Goal: Information Seeking & Learning: Learn about a topic

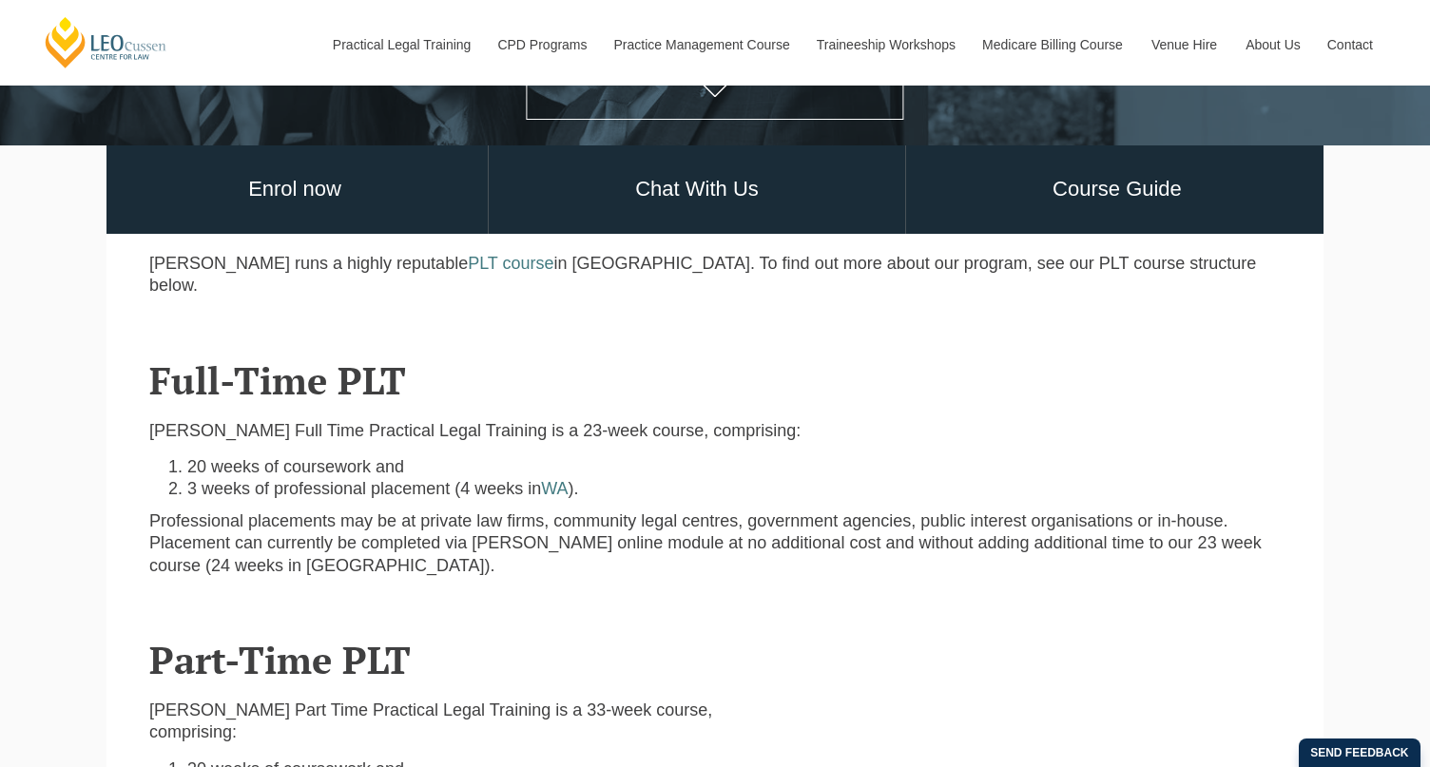
scroll to position [484, 0]
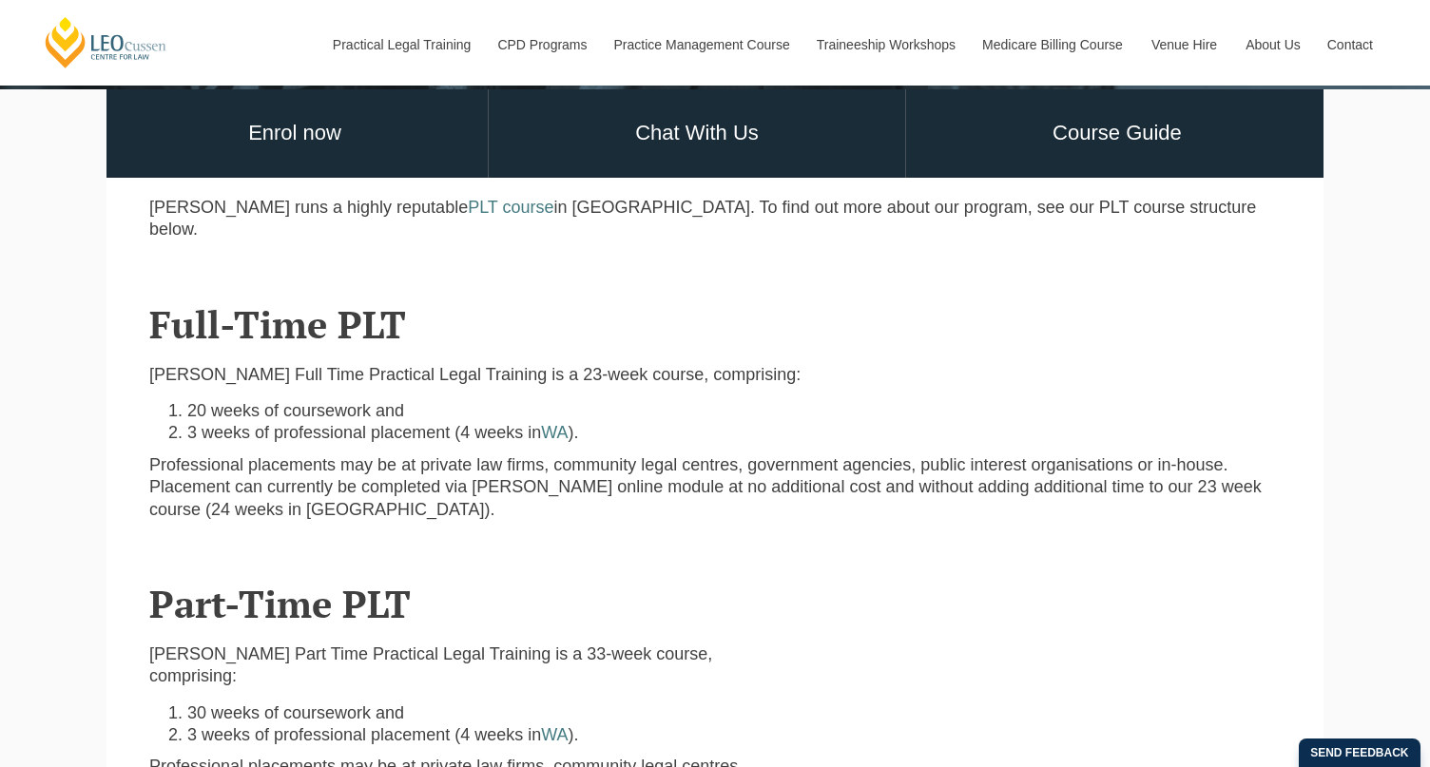
drag, startPoint x: 1018, startPoint y: 492, endPoint x: 147, endPoint y: 205, distance: 916.9
click at [147, 212] on div "Leo Cussen runs a highly reputable PLT course in Australia. To find out more ab…" at bounding box center [715, 226] width 1160 height 59
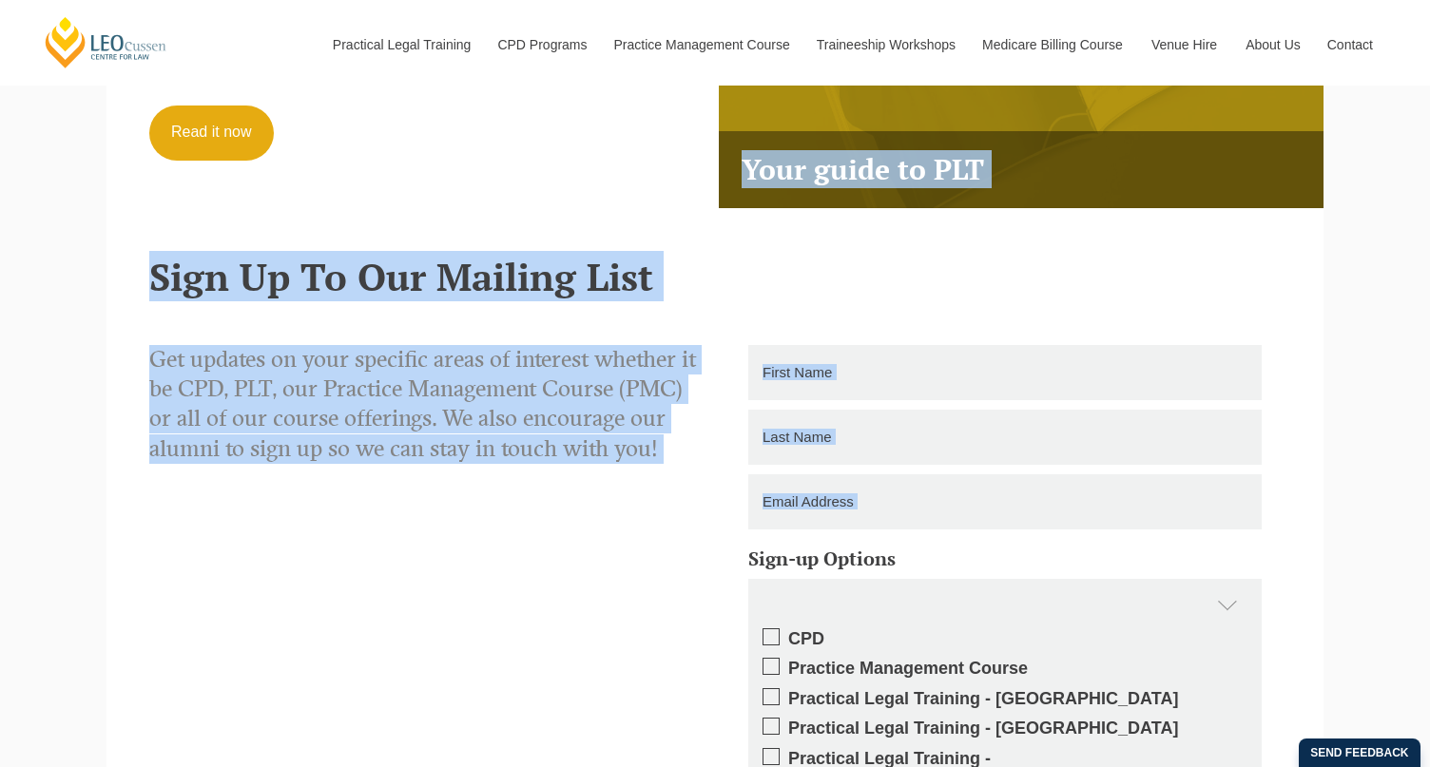
scroll to position [6300, 0]
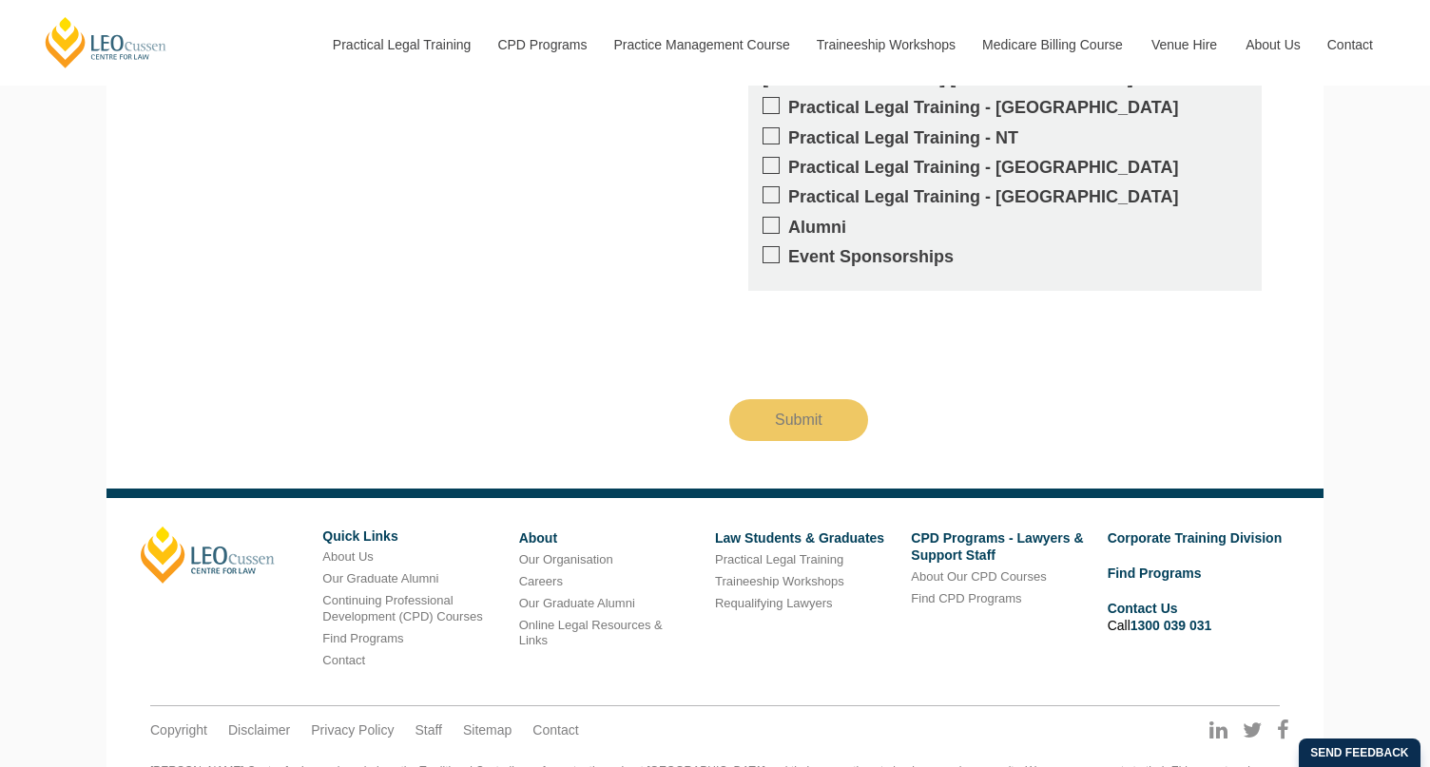
drag, startPoint x: 1228, startPoint y: 727, endPoint x: 1146, endPoint y: 746, distance: 84.0
click at [1146, 746] on footer "Leo Cussen Quick Links About Us Our Graduate Alumni Continuing Professional Dev…" at bounding box center [715, 671] width 1217 height 364
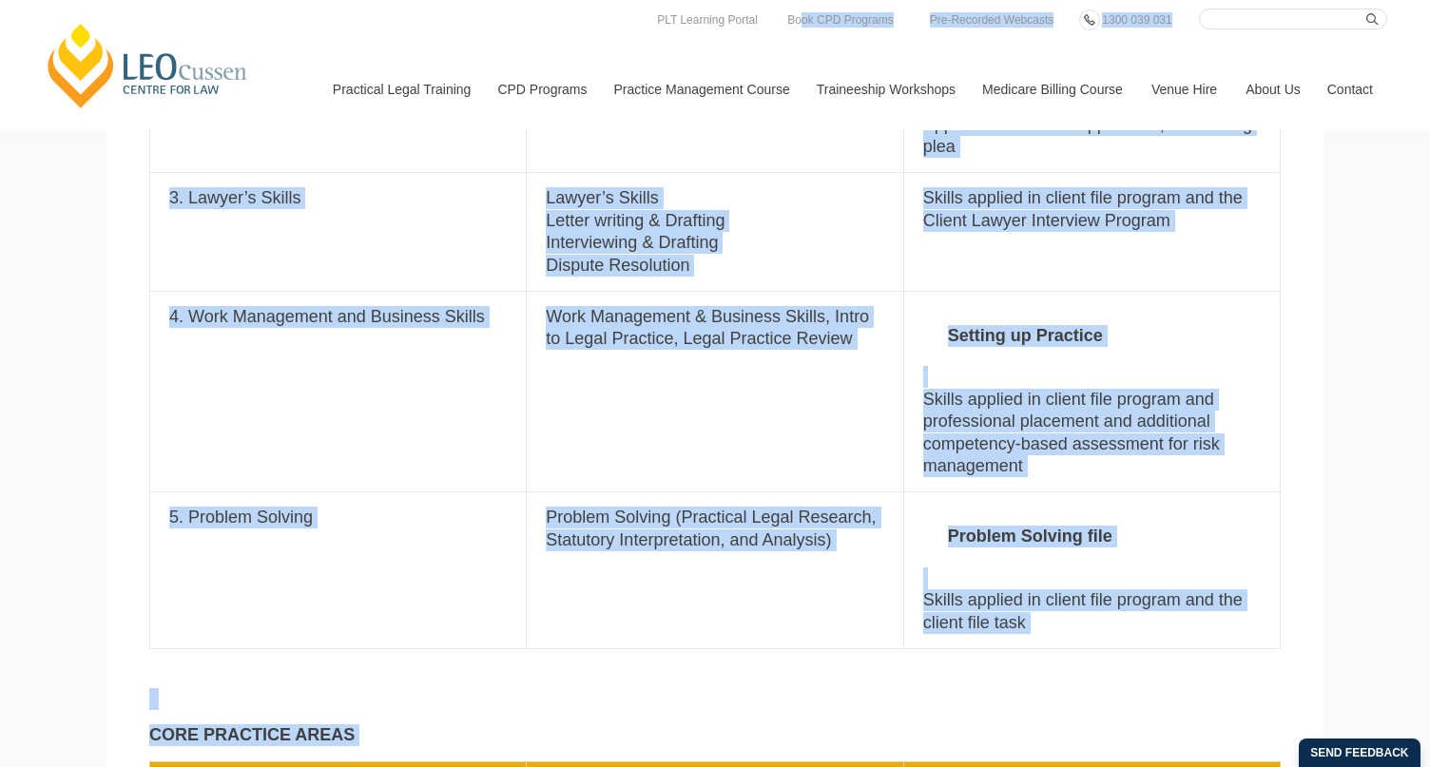
scroll to position [1798, 0]
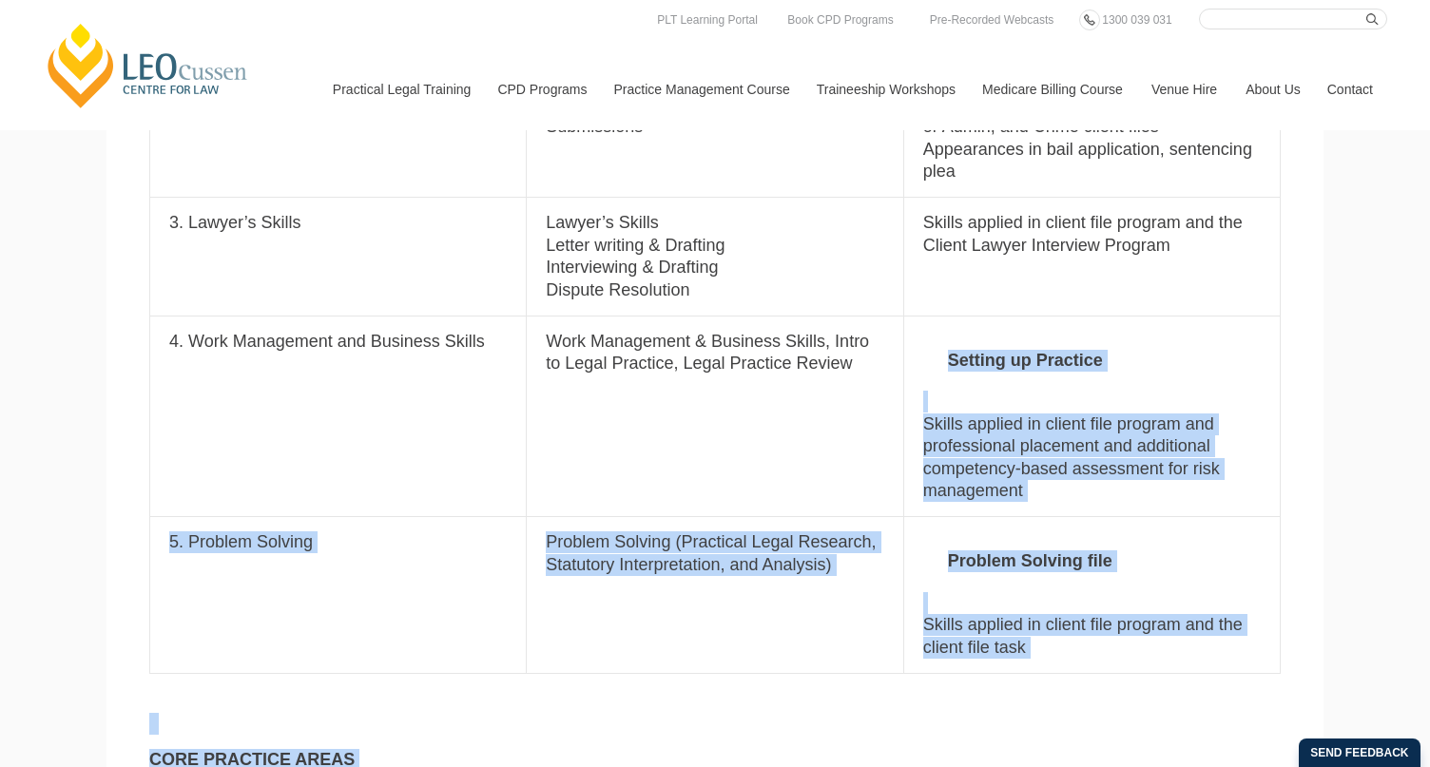
drag, startPoint x: 1322, startPoint y: 349, endPoint x: 1031, endPoint y: 372, distance: 291.9
drag, startPoint x: 1031, startPoint y: 372, endPoint x: 1046, endPoint y: 399, distance: 31.5
click at [1046, 399] on p "Setting up Practice Skills applied in client file program and professional plac…" at bounding box center [1092, 416] width 338 height 171
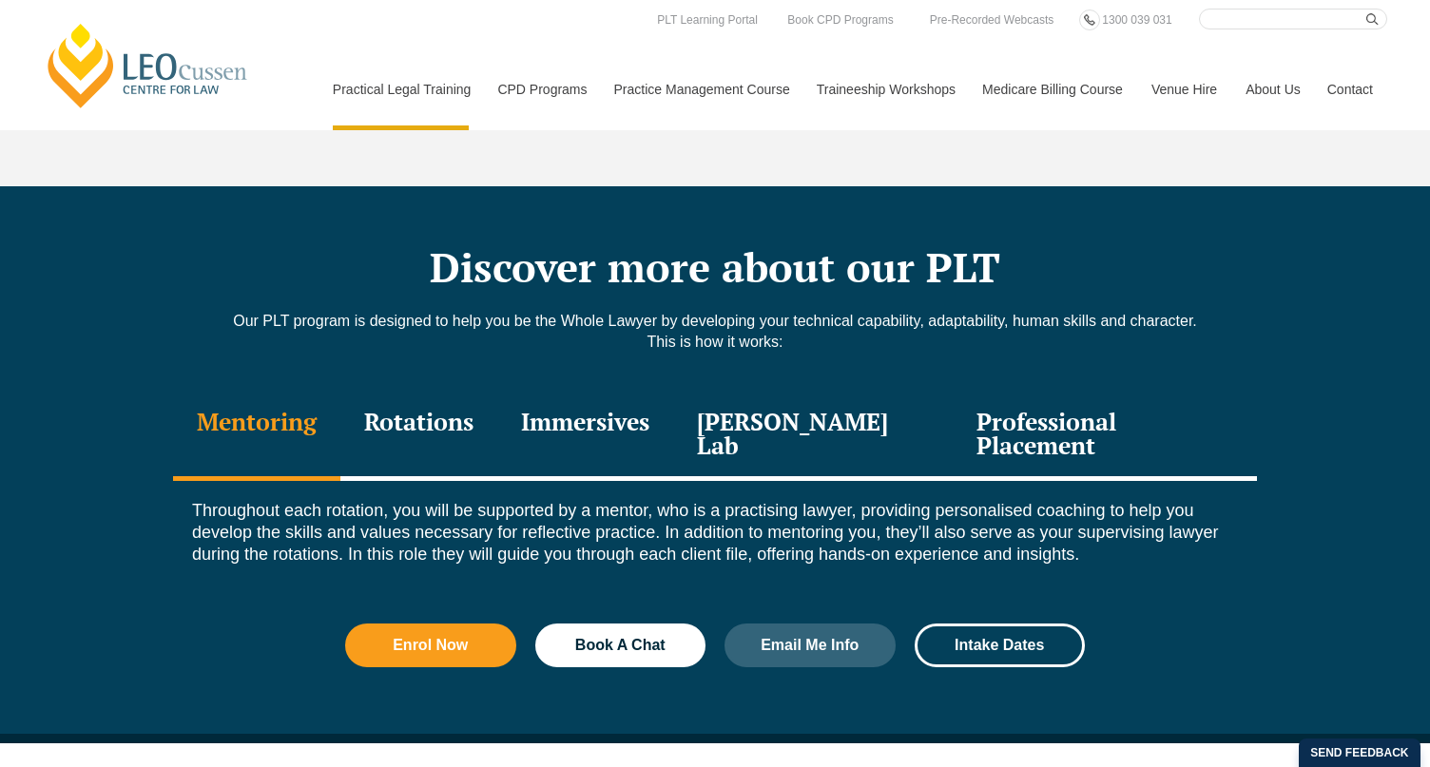
click at [1255, 395] on div "Mentoring Rotations Immersives Leo Justice Lab Professional Placement" at bounding box center [715, 436] width 1084 height 90
click at [1236, 391] on div "Mentoring Rotations Immersives Leo Justice Lab Professional Placement" at bounding box center [715, 436] width 1084 height 90
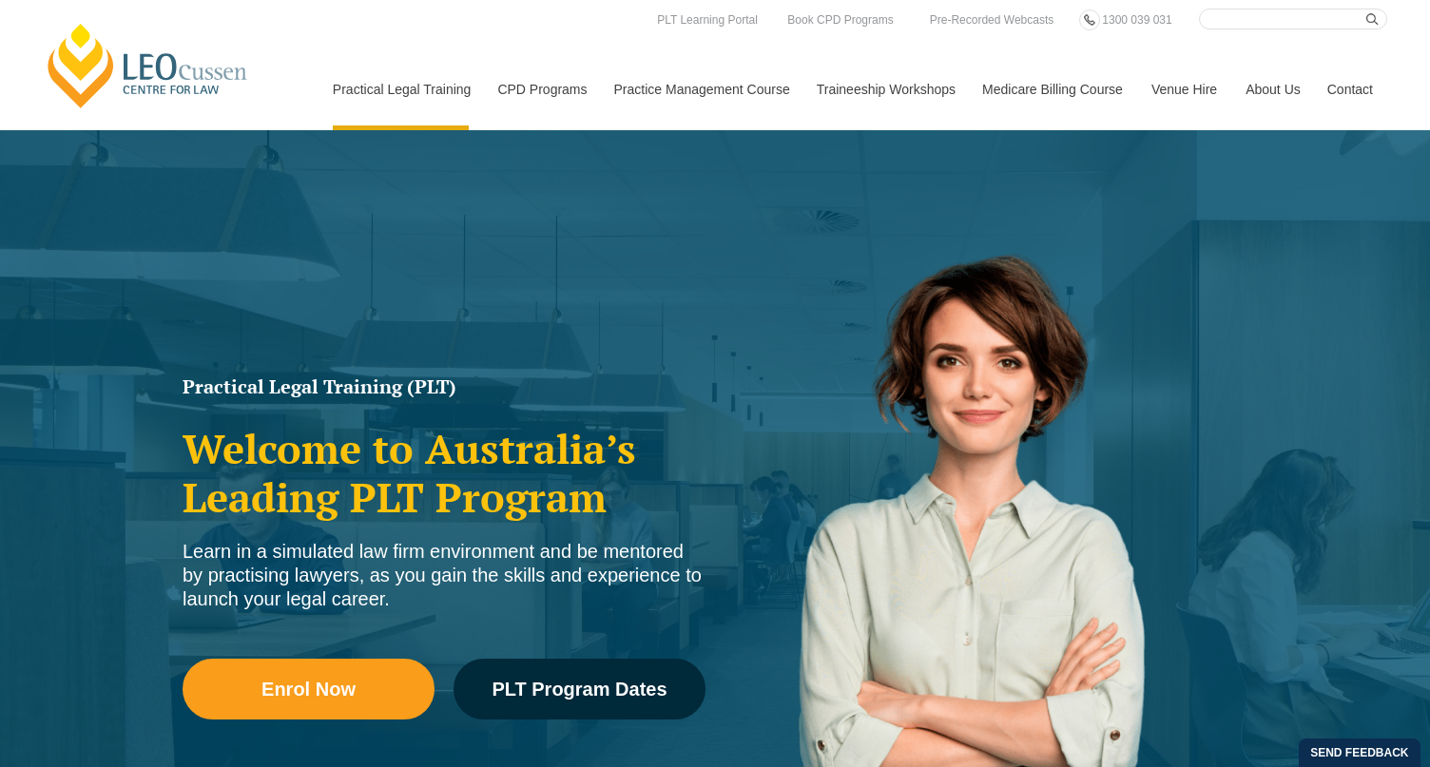
drag, startPoint x: 126, startPoint y: 232, endPoint x: 101, endPoint y: 320, distance: 91.8
click at [98, 299] on div "Practical Legal Training (PLT) Welcome to Australia’s Leading PLT Program Learn…" at bounding box center [715, 548] width 1430 height 837
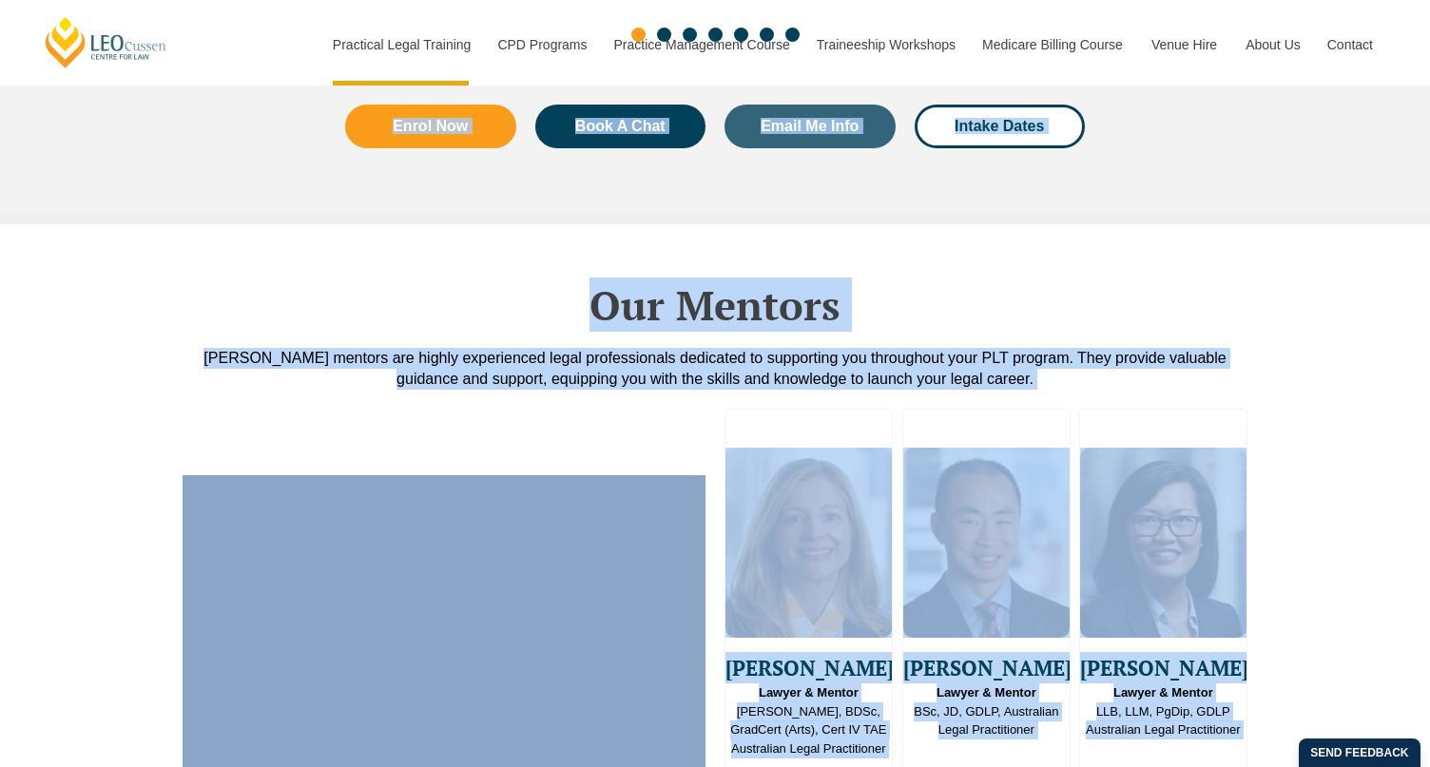
scroll to position [4850, 0]
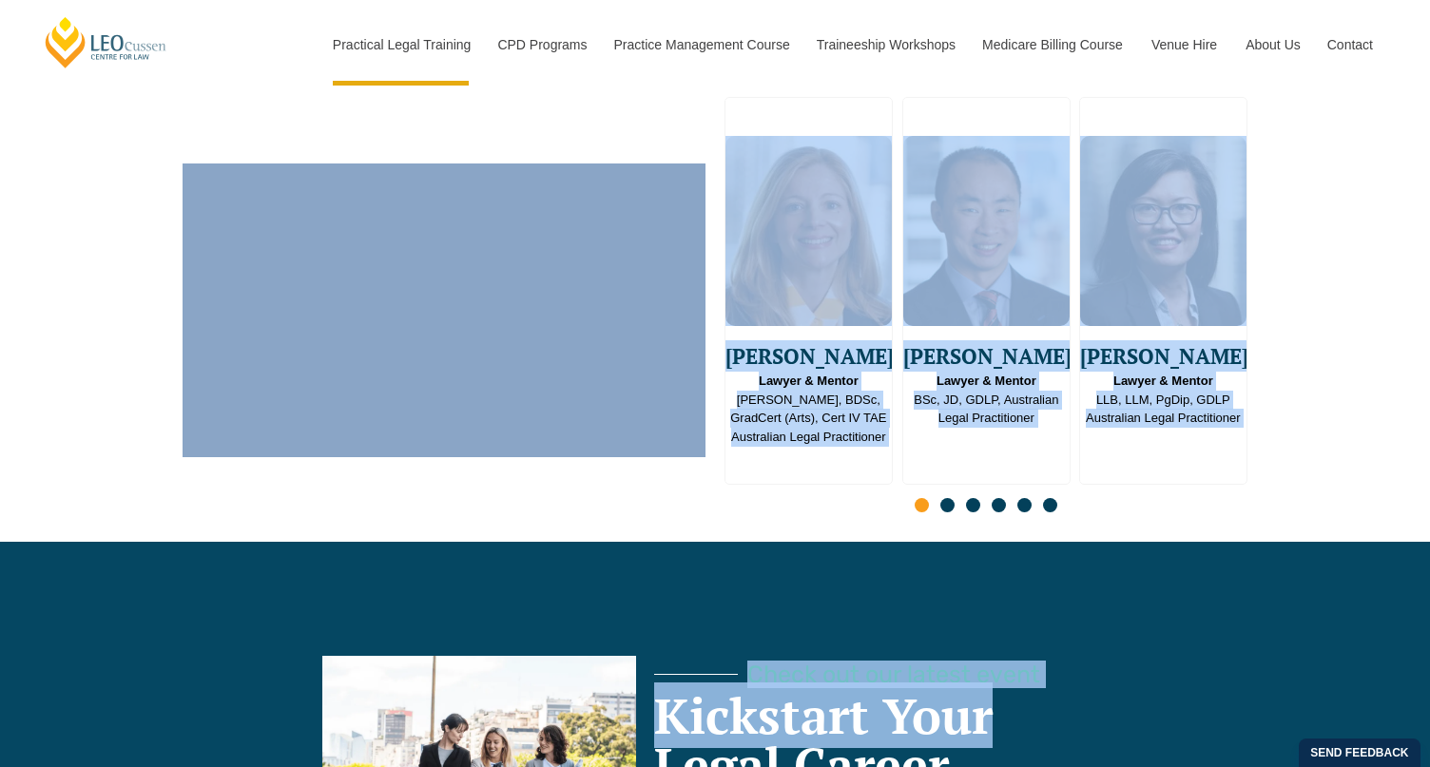
drag, startPoint x: 185, startPoint y: 380, endPoint x: 1269, endPoint y: 690, distance: 1126.6
click at [1269, 691] on div "Practical Legal Training (PLT) Welcome to Australia’s Leading PLT Program Learn…" at bounding box center [715, 391] width 1430 height 10222
drag, startPoint x: 1269, startPoint y: 690, endPoint x: 1181, endPoint y: 473, distance: 234.7
click at [1181, 496] on div "Slides" at bounding box center [986, 507] width 523 height 22
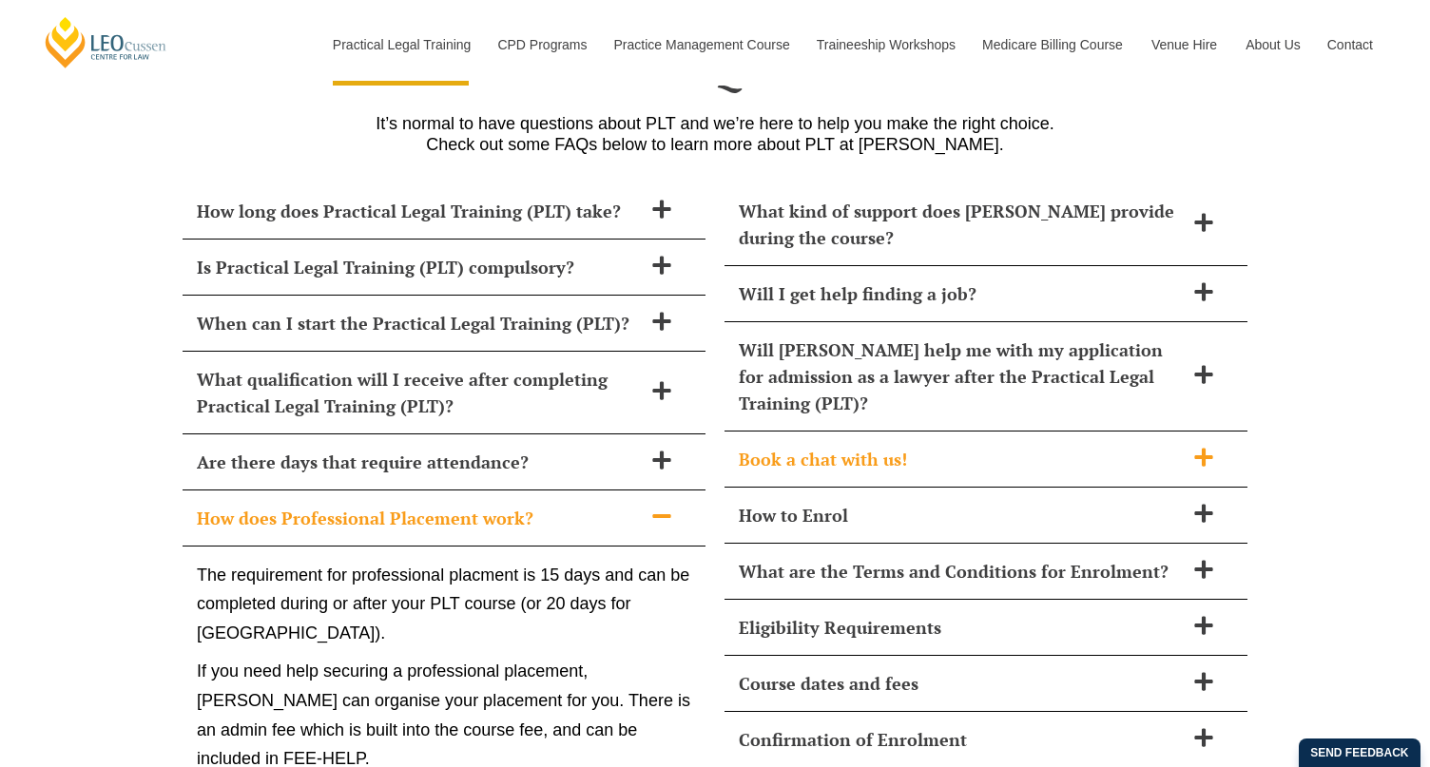
scroll to position [8178, 0]
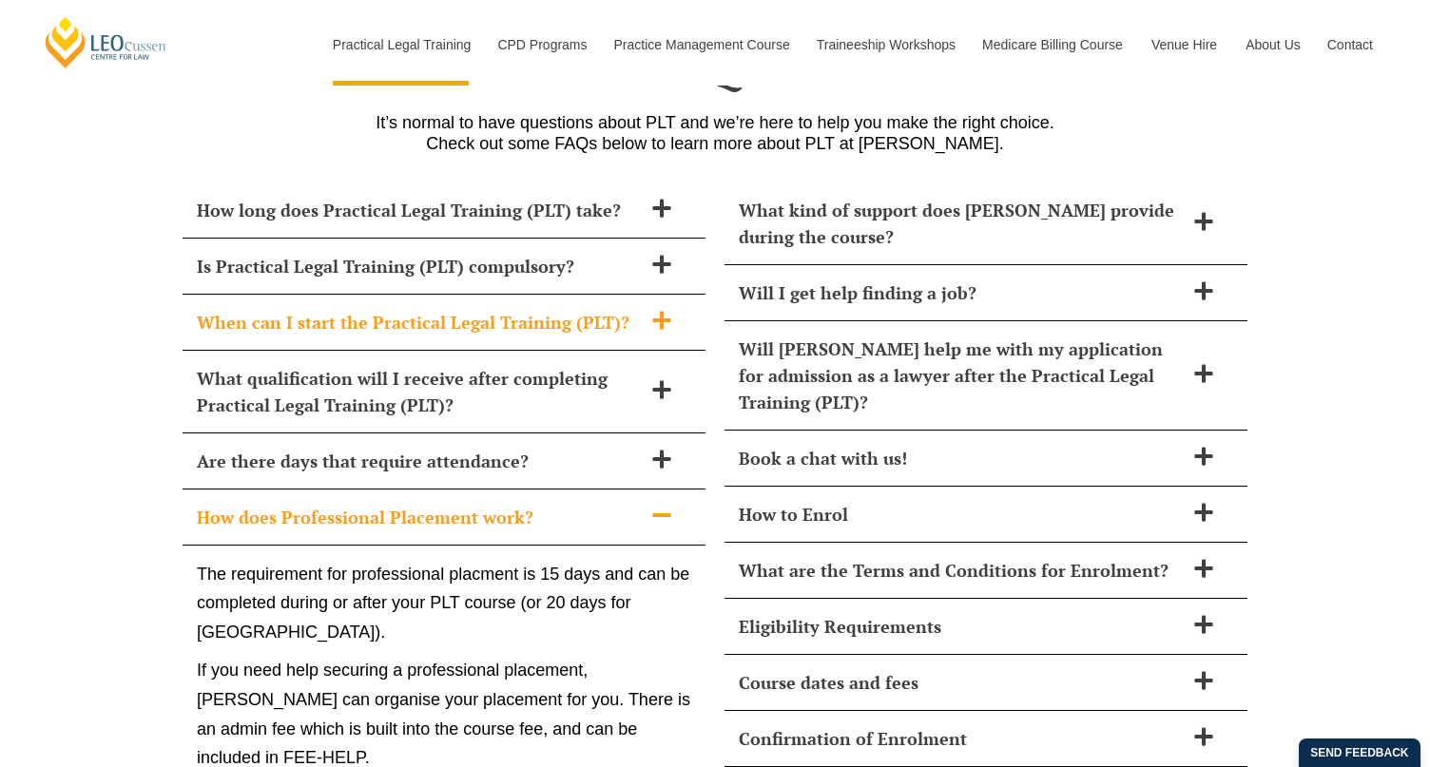
click at [592, 309] on span "When can I start the Practical Legal Training (PLT)?" at bounding box center [419, 322] width 445 height 27
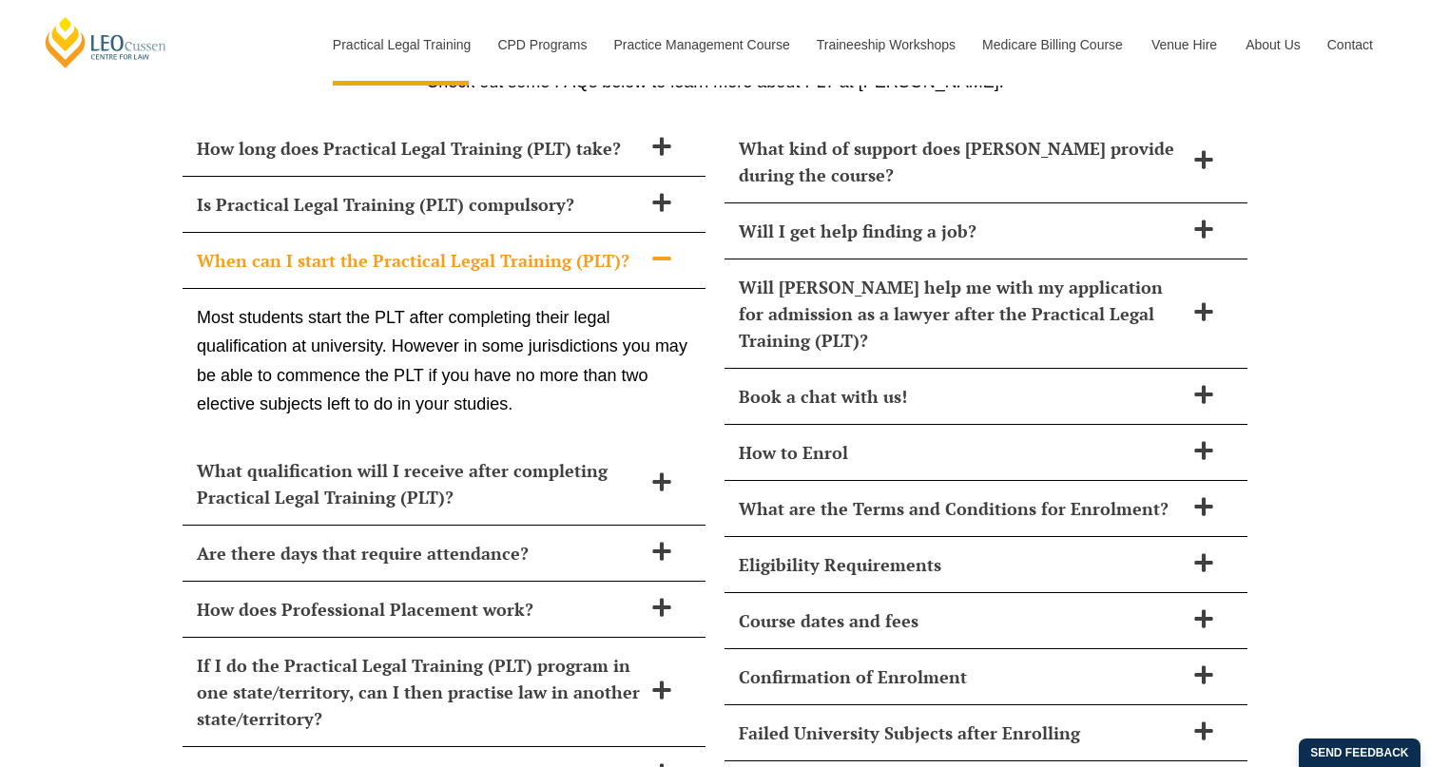
scroll to position [8273, 0]
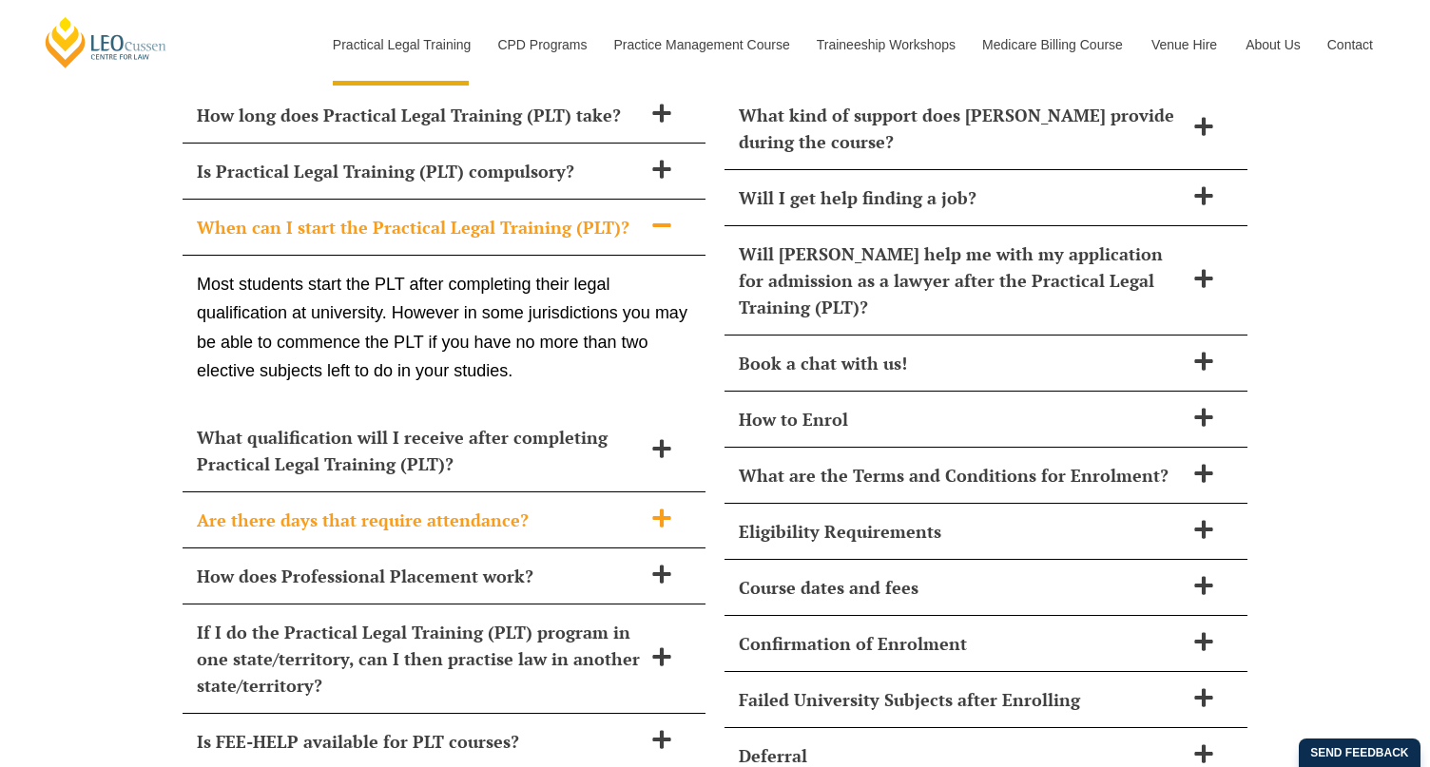
click at [496, 507] on span "Are there days that require attendance?" at bounding box center [419, 520] width 445 height 27
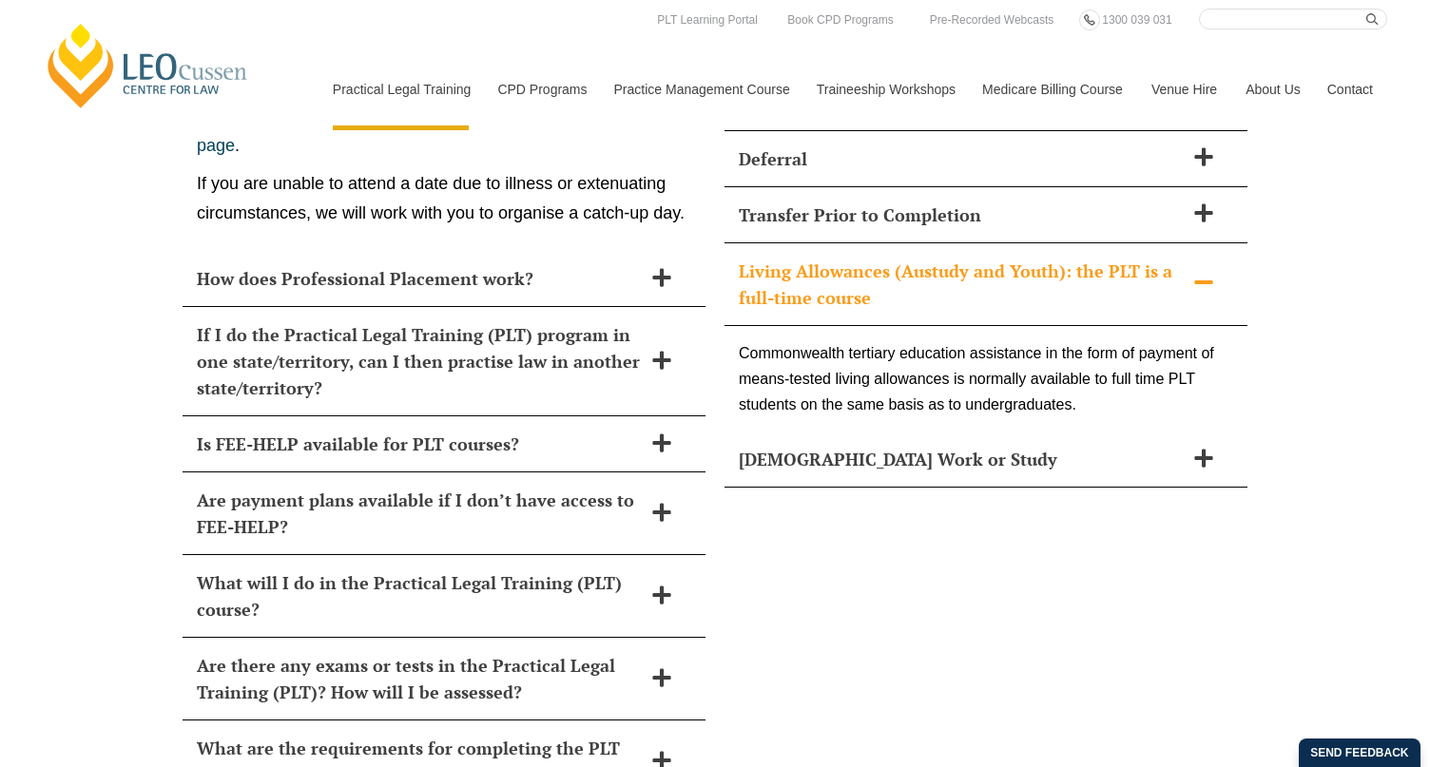
scroll to position [8844, 0]
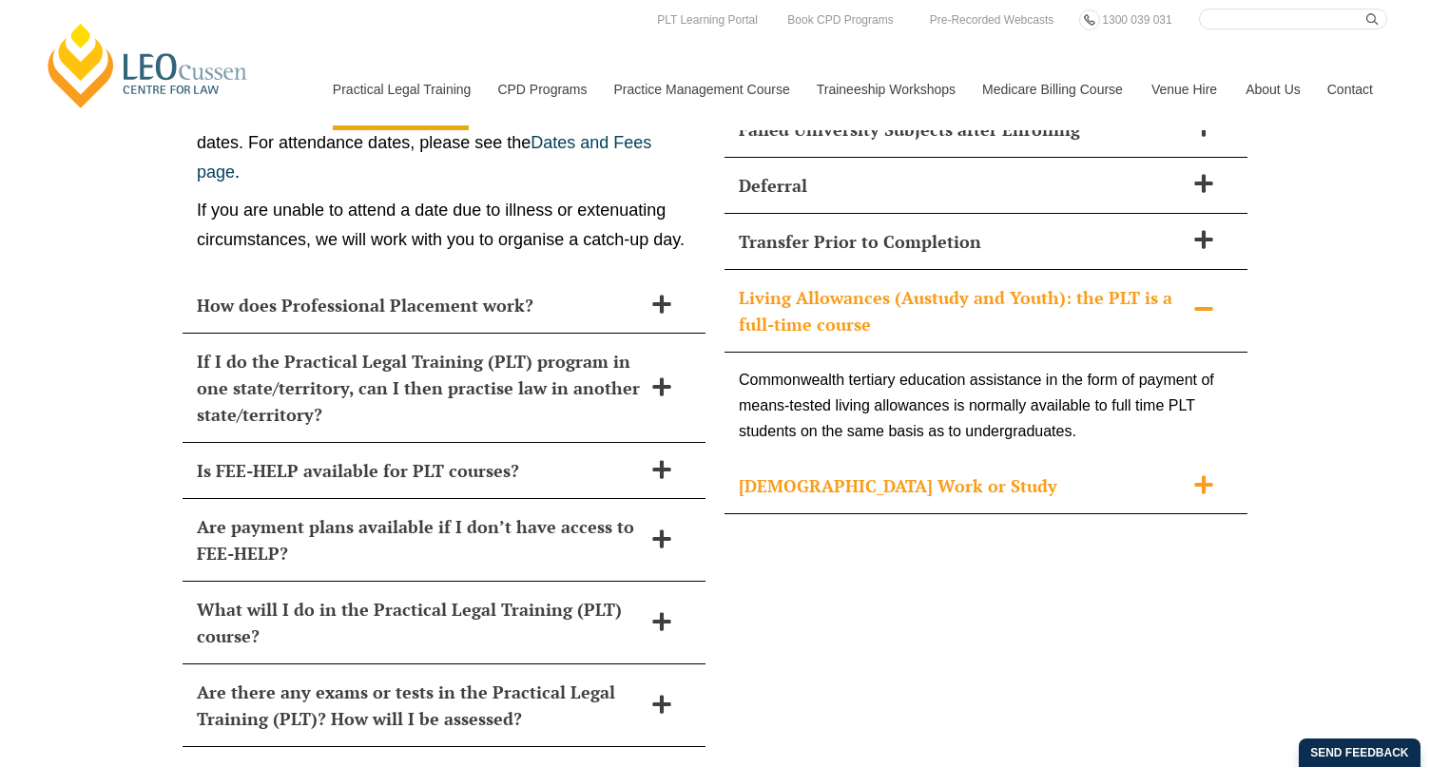
click at [1209, 475] on icon at bounding box center [1203, 485] width 21 height 21
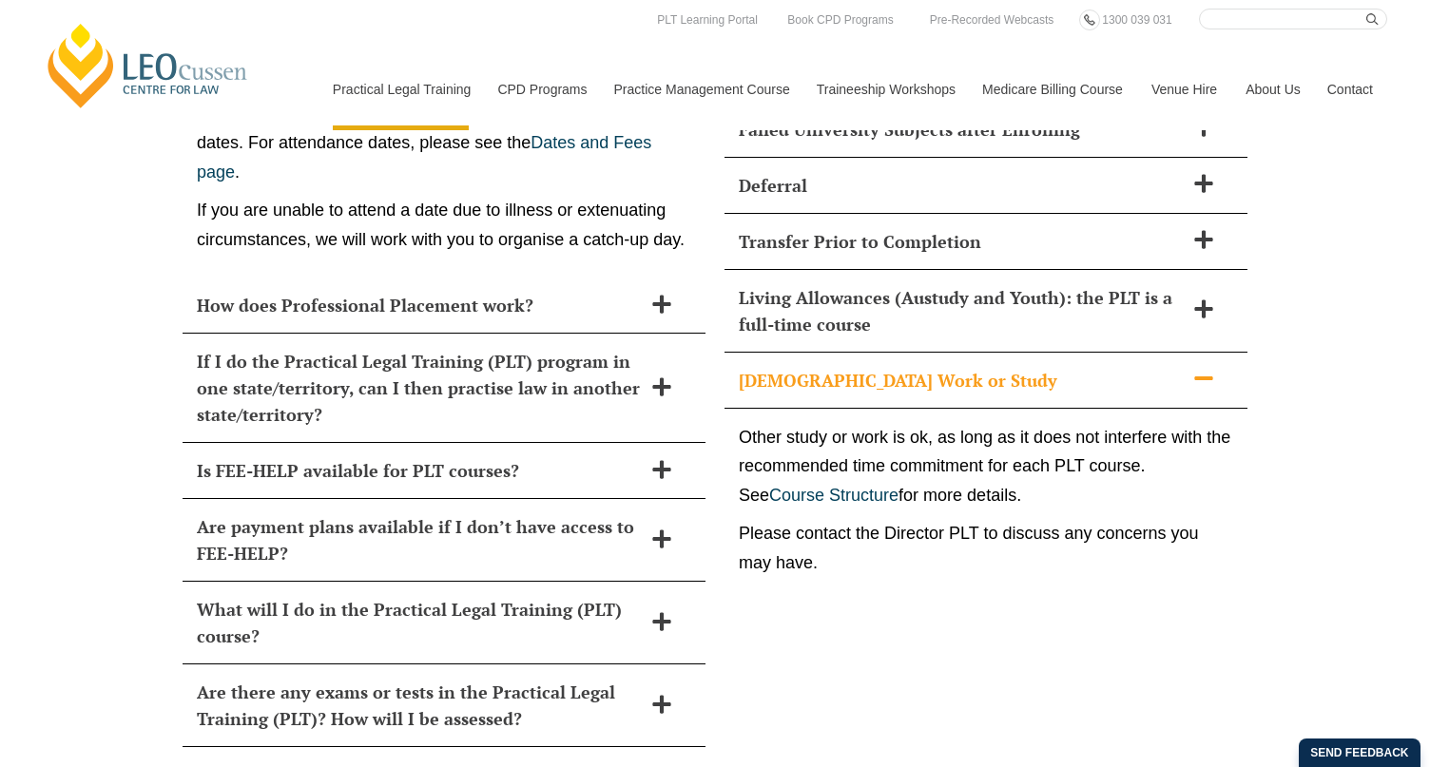
scroll to position [8654, 0]
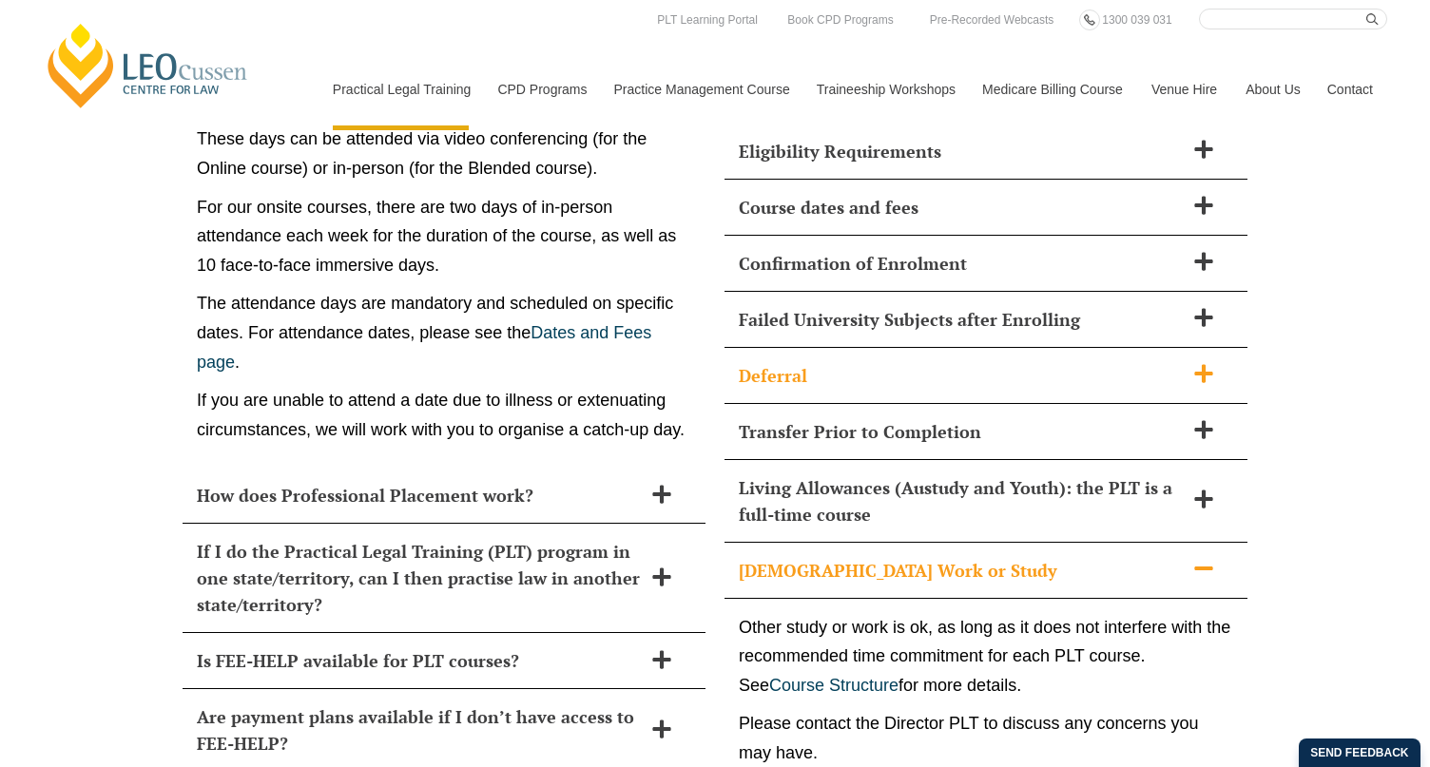
click at [1195, 363] on icon at bounding box center [1203, 373] width 21 height 21
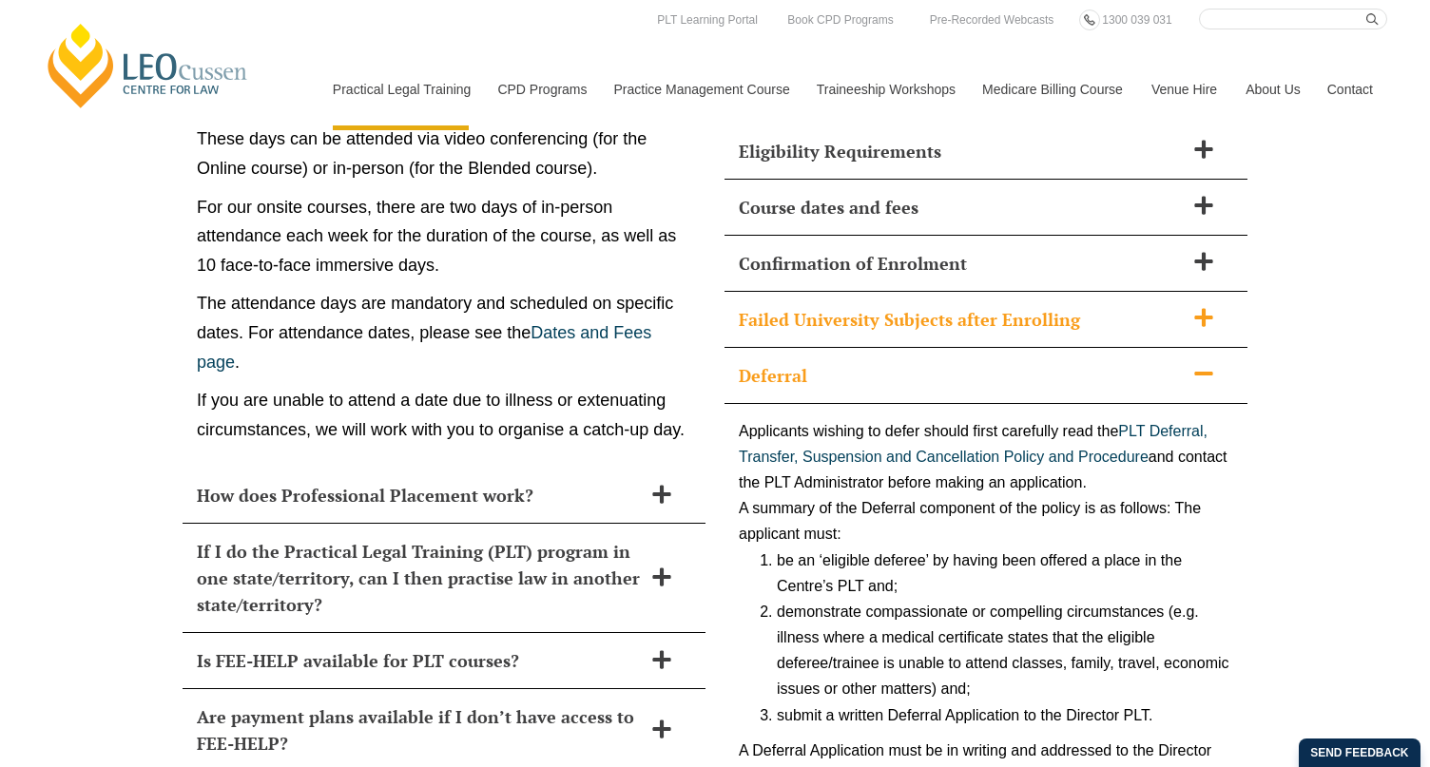
click at [1190, 307] on span at bounding box center [1204, 319] width 40 height 24
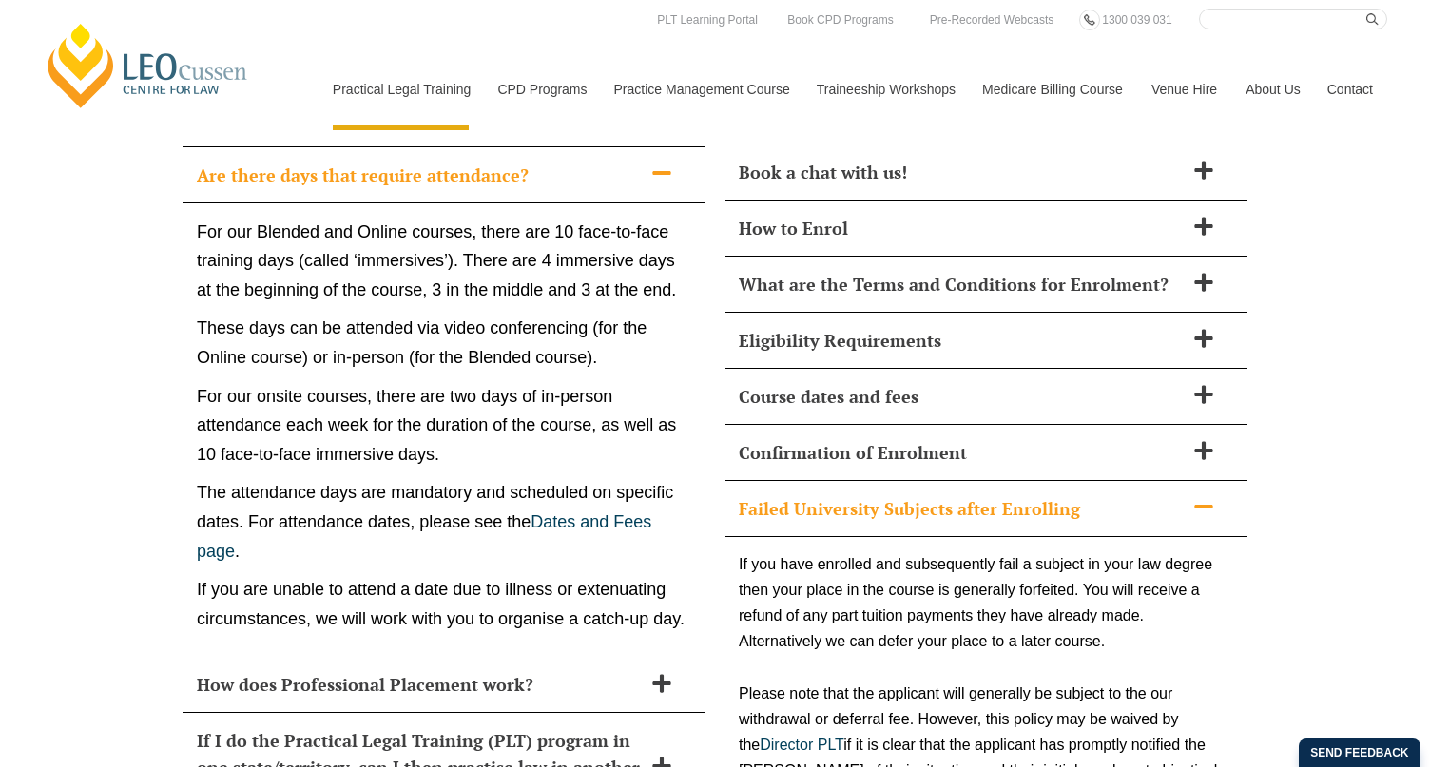
scroll to position [8464, 0]
click at [1205, 441] on icon at bounding box center [1203, 451] width 21 height 21
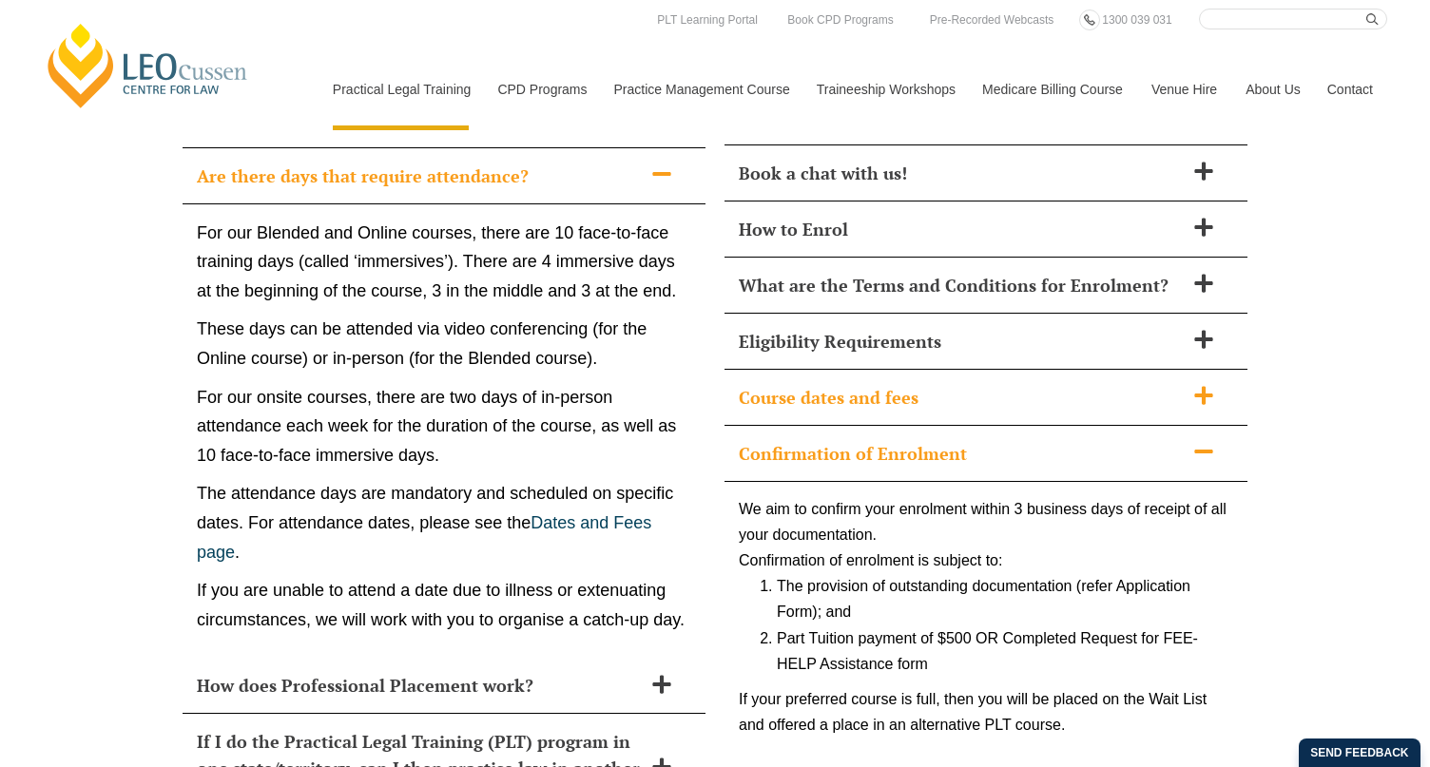
click at [1184, 385] on span at bounding box center [1204, 397] width 40 height 24
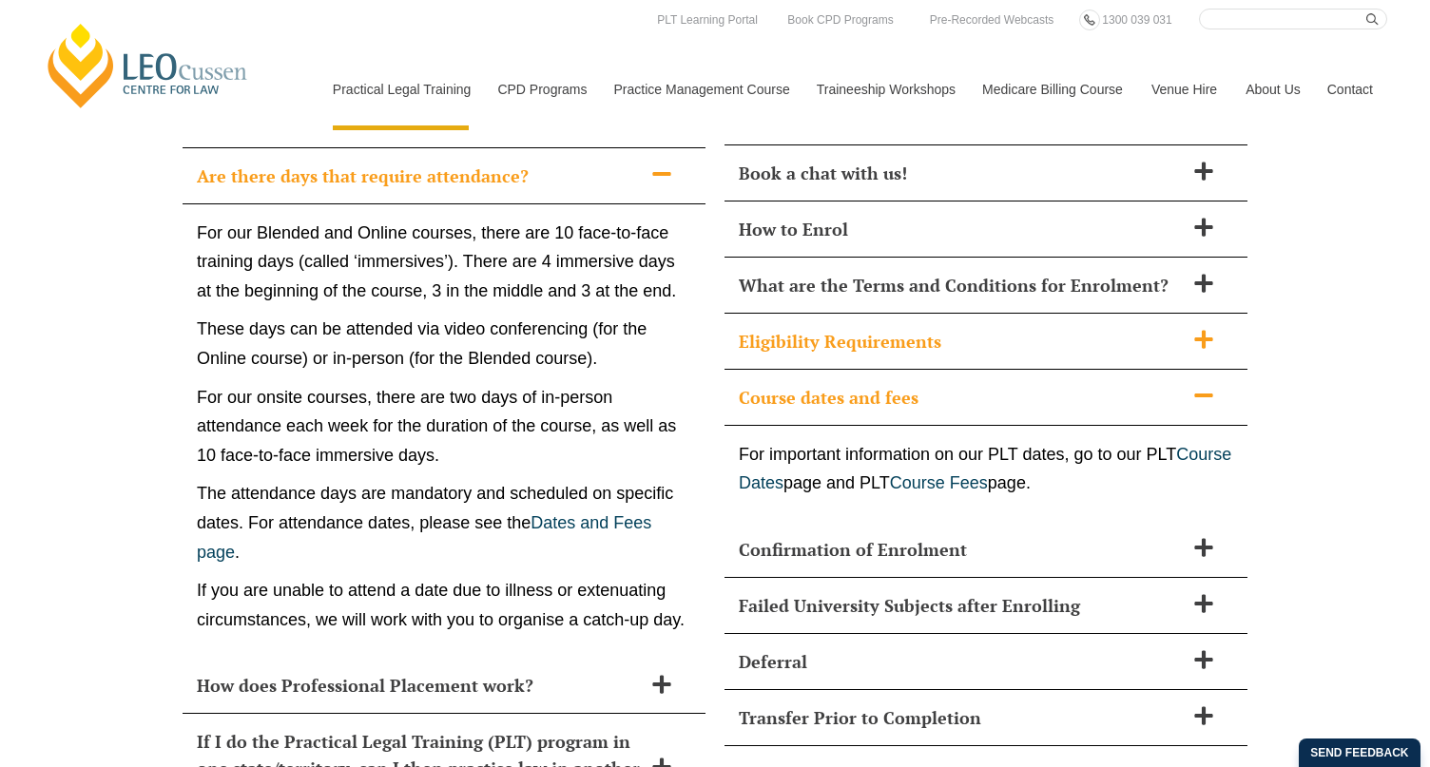
click at [1206, 330] on icon at bounding box center [1203, 339] width 18 height 18
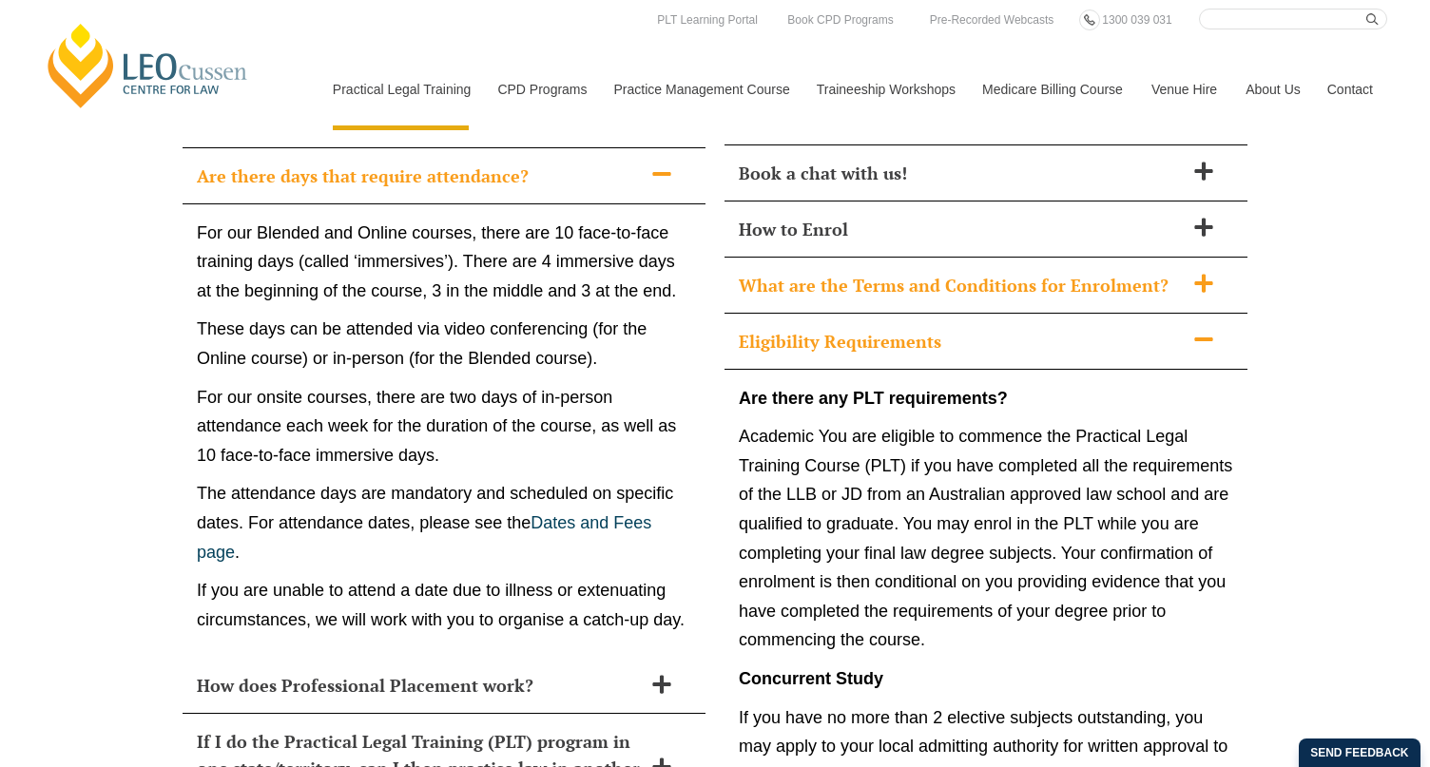
click at [1213, 273] on span at bounding box center [1204, 285] width 40 height 24
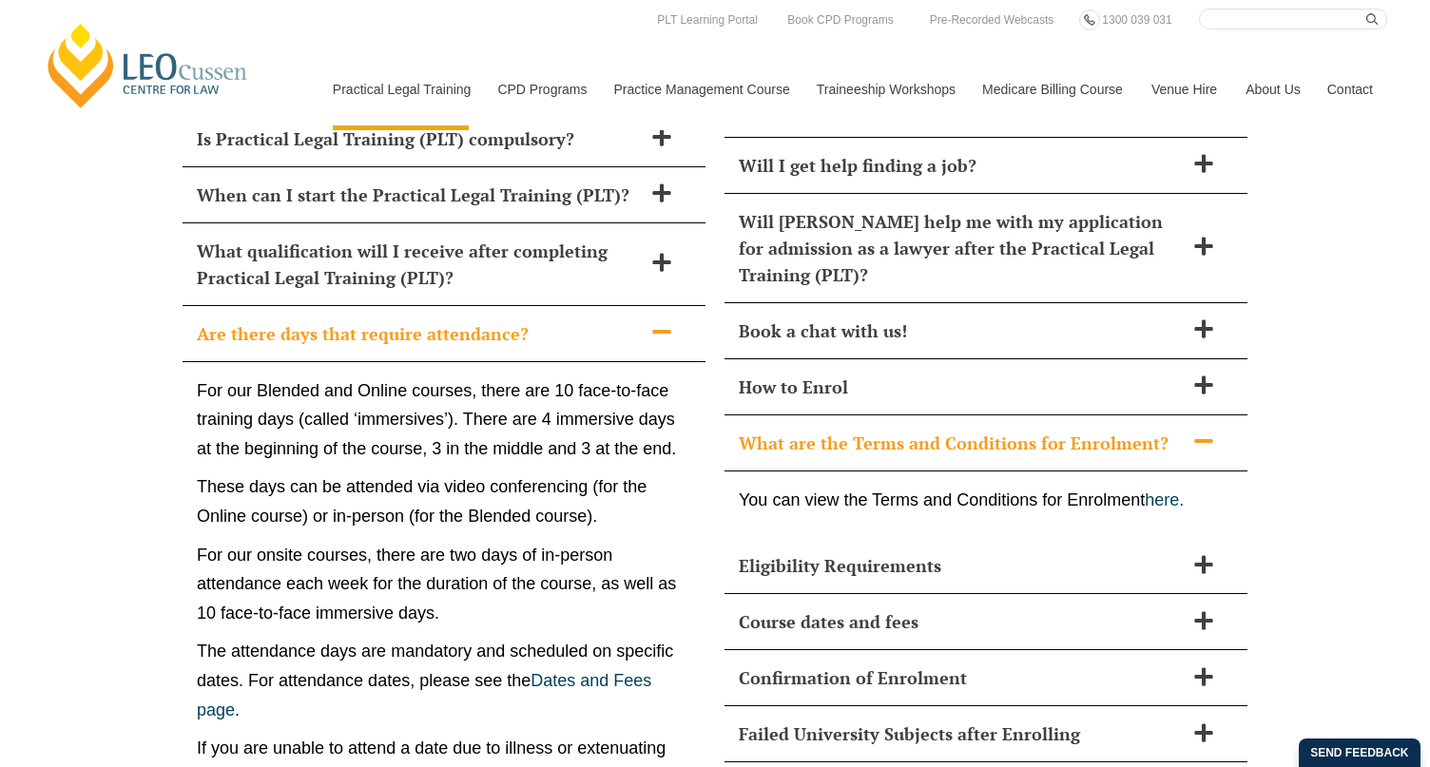
scroll to position [8273, 0]
